Goal: Transaction & Acquisition: Purchase product/service

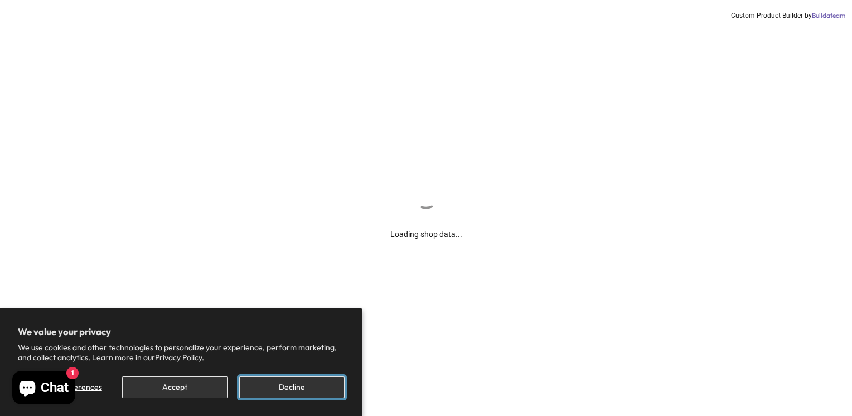
click at [279, 387] on button "Decline" at bounding box center [291, 387] width 105 height 22
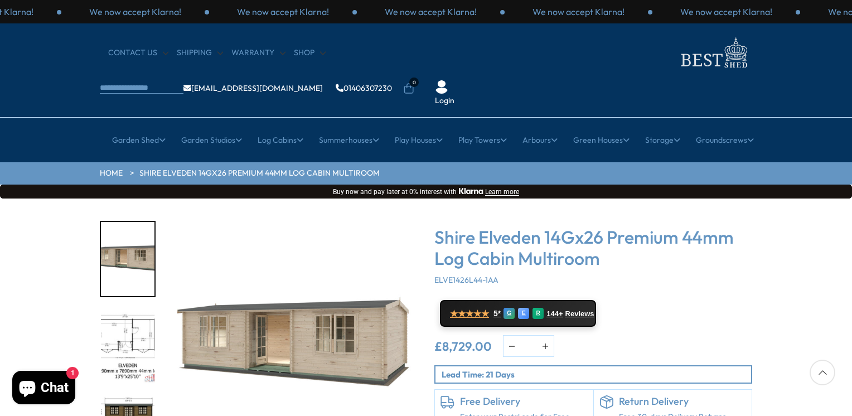
click at [123, 309] on img "2 / 10" at bounding box center [128, 346] width 54 height 74
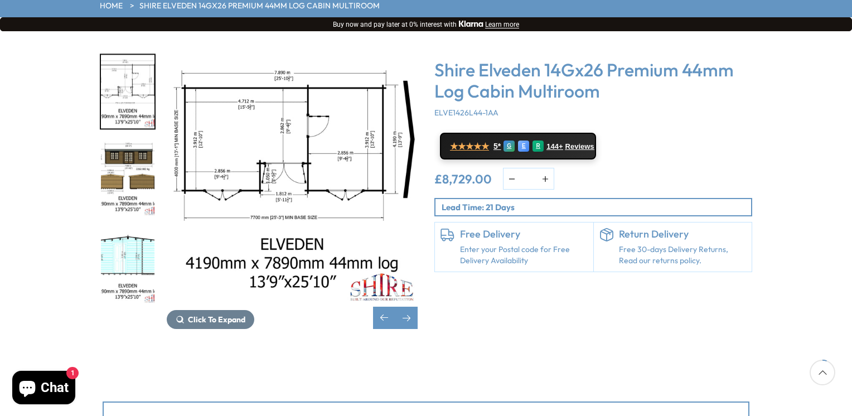
scroll to position [112, 0]
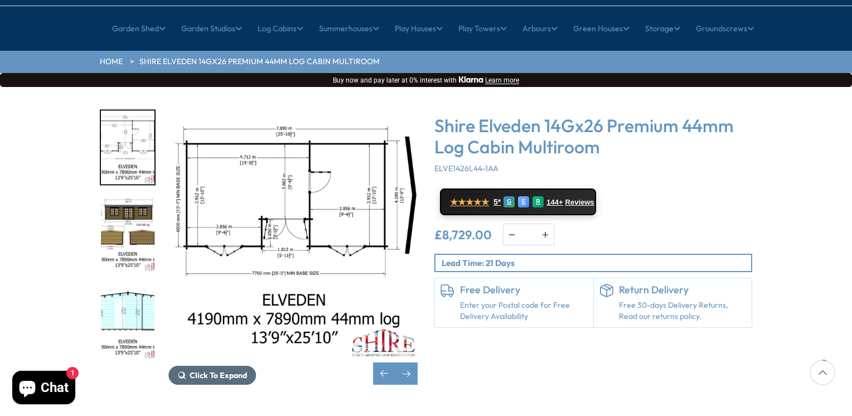
click at [211, 370] on span "Click To Expand" at bounding box center [218, 375] width 57 height 10
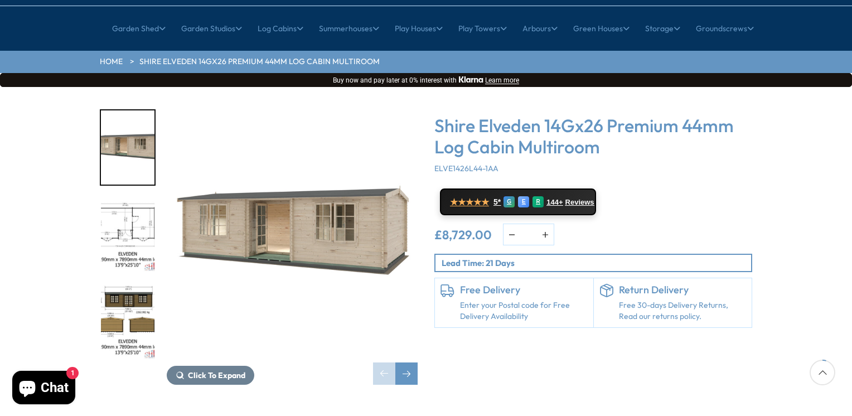
click at [122, 198] on img "2 / 10" at bounding box center [128, 235] width 54 height 74
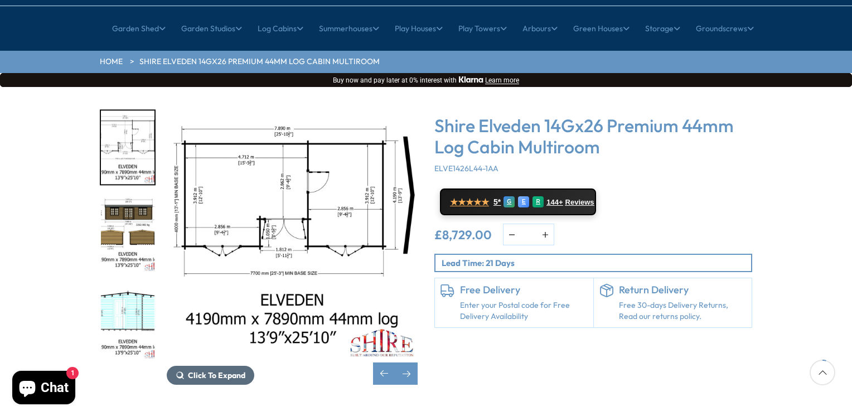
click at [191, 370] on span "Click To Expand" at bounding box center [216, 375] width 57 height 10
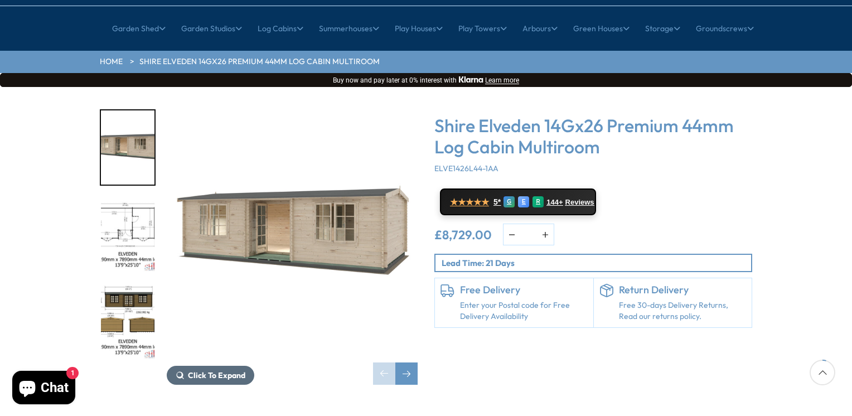
click at [192, 370] on span "Click To Expand" at bounding box center [216, 375] width 57 height 10
click at [181, 366] on button "Click To Expand" at bounding box center [211, 375] width 88 height 19
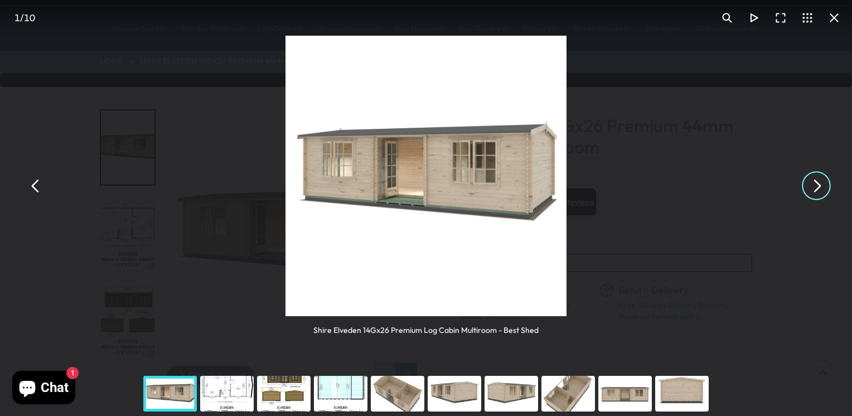
click at [815, 180] on button "You can close this modal content with the ESC key" at bounding box center [816, 185] width 27 height 27
